Goal: Information Seeking & Learning: Learn about a topic

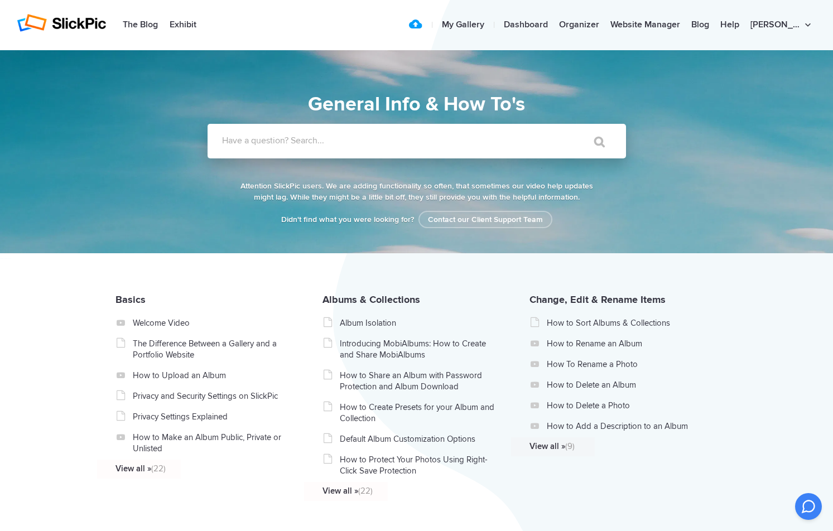
click at [272, 144] on label "Have a question? Search..." at bounding box center [431, 140] width 418 height 11
click at [272, 144] on input "Have a question? Search..." at bounding box center [393, 141] width 373 height 35
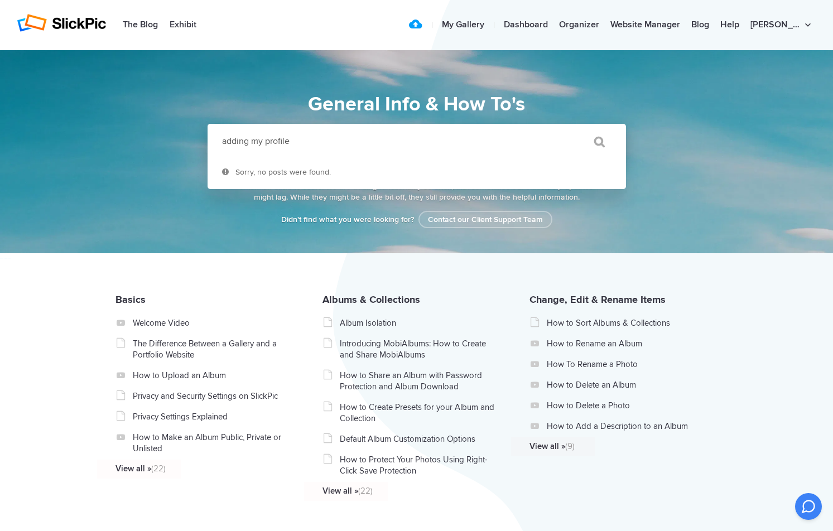
type input "adding my profile"
click at [599, 141] on input "" at bounding box center [594, 141] width 47 height 27
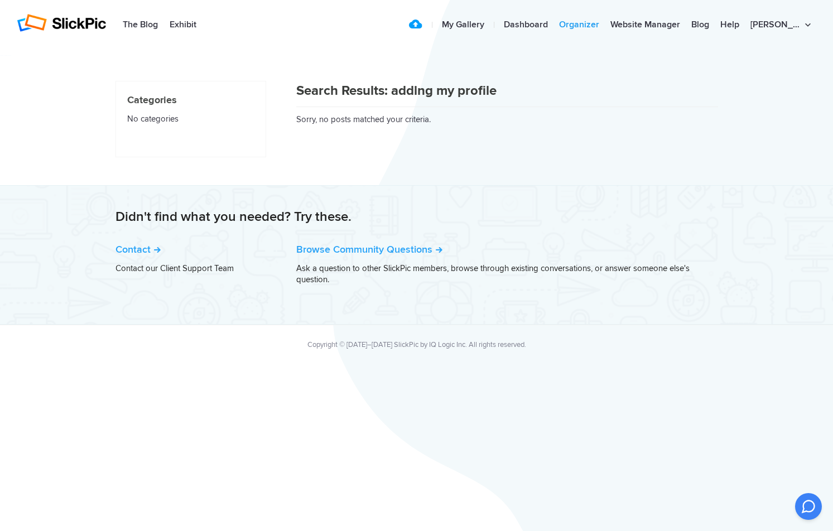
click at [585, 23] on link "Organizer" at bounding box center [578, 25] width 51 height 22
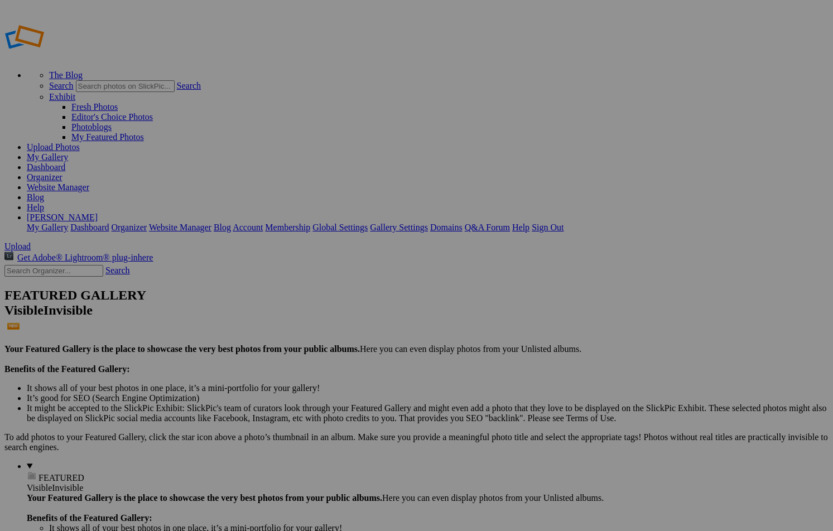
click at [89, 182] on link "Website Manager" at bounding box center [58, 186] width 62 height 9
click at [62, 172] on link "Organizer" at bounding box center [45, 176] width 36 height 9
